Goal: Information Seeking & Learning: Find specific fact

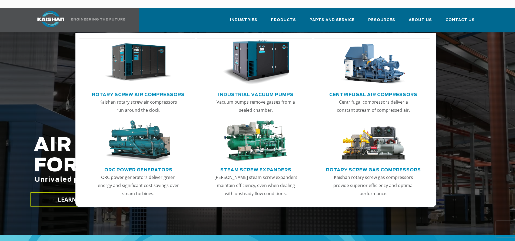
click at [146, 62] on img "Main menu" at bounding box center [138, 62] width 67 height 45
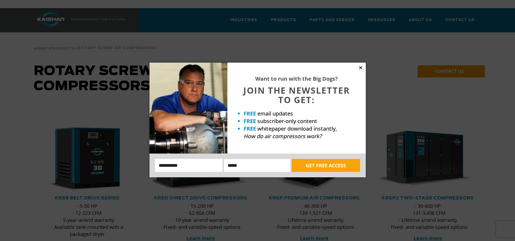
click at [360, 67] on icon at bounding box center [360, 67] width 3 height 3
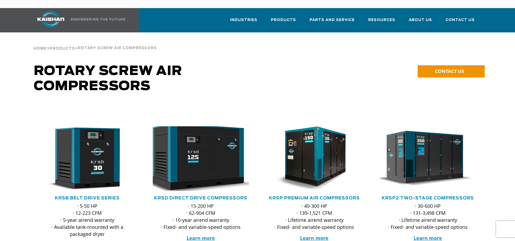
click at [223, 154] on img at bounding box center [197, 158] width 106 height 71
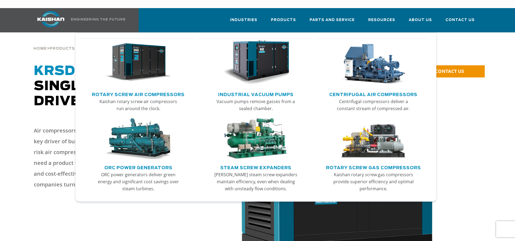
click at [157, 59] on img "Main menu" at bounding box center [138, 62] width 67 height 45
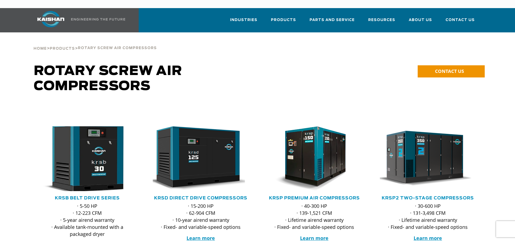
click at [88, 145] on img at bounding box center [83, 158] width 106 height 71
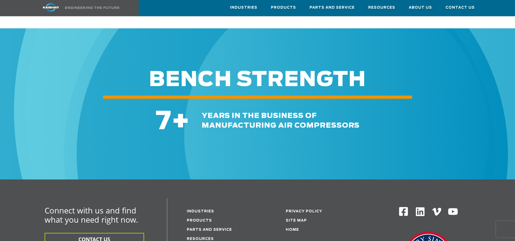
scroll to position [1406, 0]
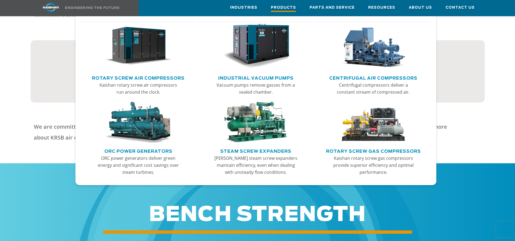
click at [283, 3] on link "Products" at bounding box center [283, 8] width 25 height 16
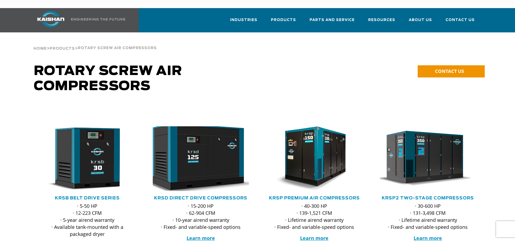
click at [193, 146] on img at bounding box center [197, 158] width 106 height 71
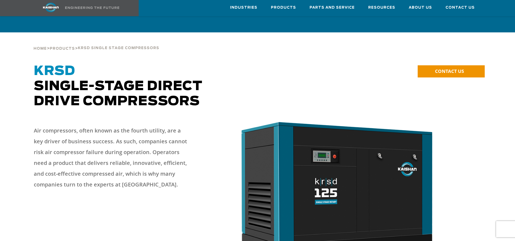
scroll to position [892, 0]
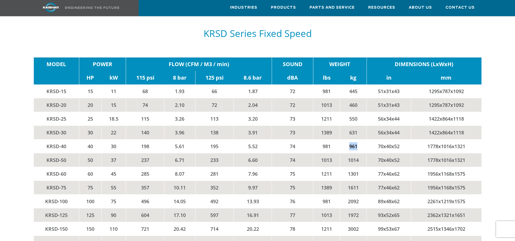
drag, startPoint x: 356, startPoint y: 138, endPoint x: 349, endPoint y: 137, distance: 7.4
click at [349, 140] on td "961" at bounding box center [353, 147] width 27 height 14
drag, startPoint x: 427, startPoint y: 137, endPoint x: 466, endPoint y: 135, distance: 39.5
click at [466, 140] on td "1778x1016x1321" at bounding box center [446, 147] width 70 height 14
copy td "1778x1016x1321"
